Goal: Understand process/instructions: Learn how to perform a task or action

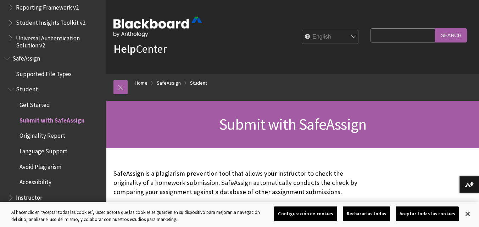
click at [347, 35] on select "English عربية Català Cymraeg Deutsch Español Suomi Français עברית Italiano 日本語 …" at bounding box center [330, 37] width 57 height 14
select select "/es-es/SafeAssign/Student/Submit_SafeAssign"
click at [302, 30] on select "English عربية Català Cymraeg Deutsch Español Suomi Français עברית Italiano 日本語 …" at bounding box center [330, 37] width 57 height 14
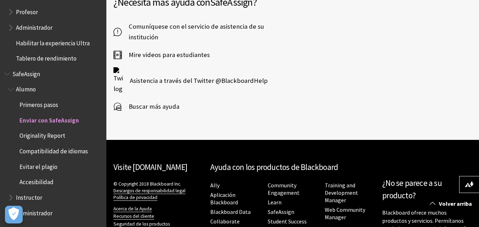
scroll to position [1687, 0]
